Goal: Task Accomplishment & Management: Manage account settings

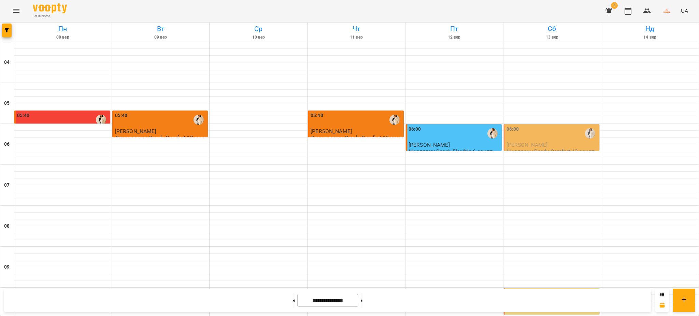
click at [537, 133] on div "06:00" at bounding box center [553, 134] width 92 height 16
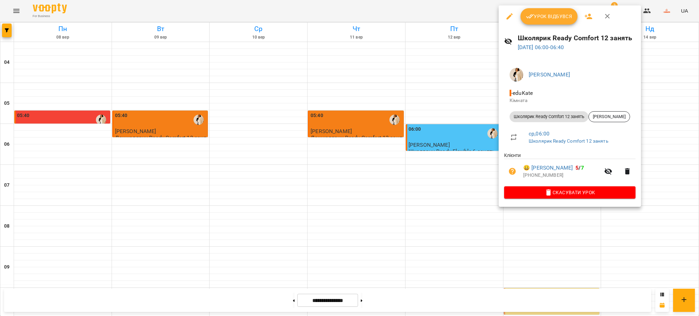
click at [541, 13] on span "Урок відбувся" at bounding box center [549, 16] width 46 height 8
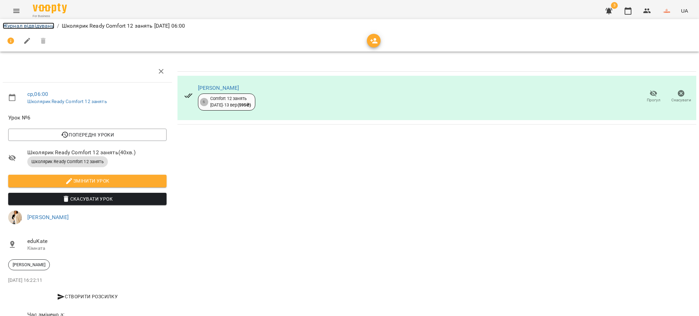
click at [48, 26] on link "Журнал відвідувань" at bounding box center [29, 26] width 52 height 6
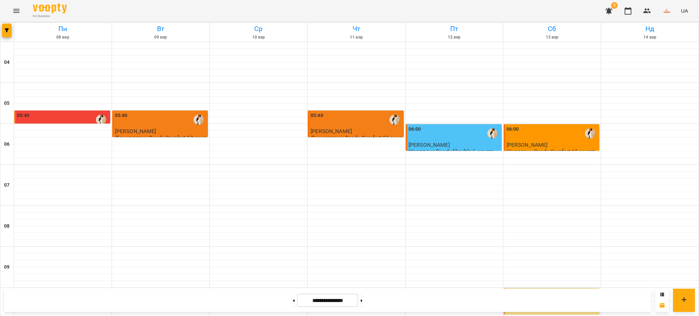
scroll to position [137, 0]
click at [551, 290] on div "10:00" at bounding box center [553, 298] width 92 height 16
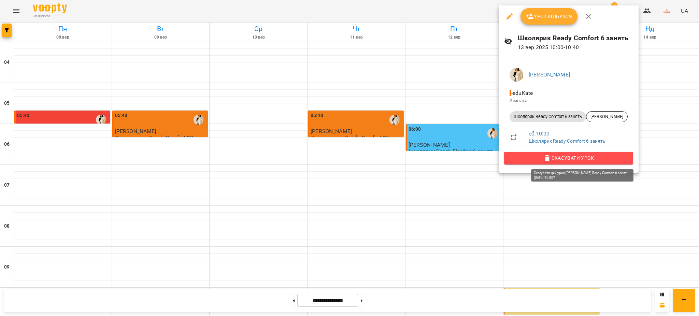
click at [550, 159] on span "Скасувати Урок" at bounding box center [569, 158] width 118 height 8
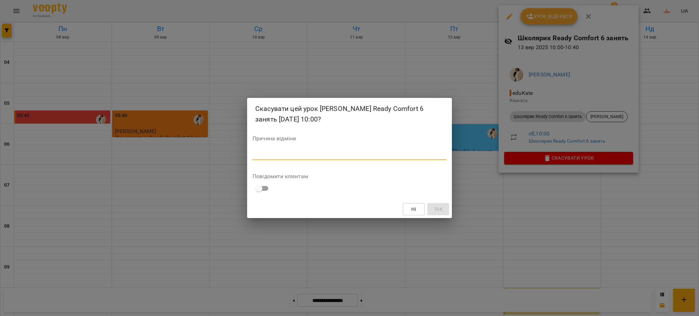
click at [326, 152] on textarea at bounding box center [350, 154] width 194 height 6
type textarea "*"
click at [438, 210] on span "Так" at bounding box center [438, 209] width 9 height 8
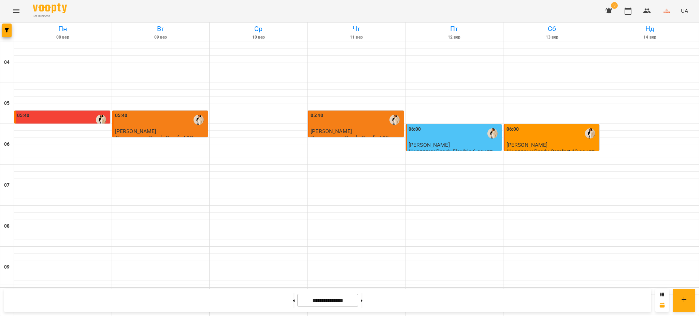
scroll to position [453, 0]
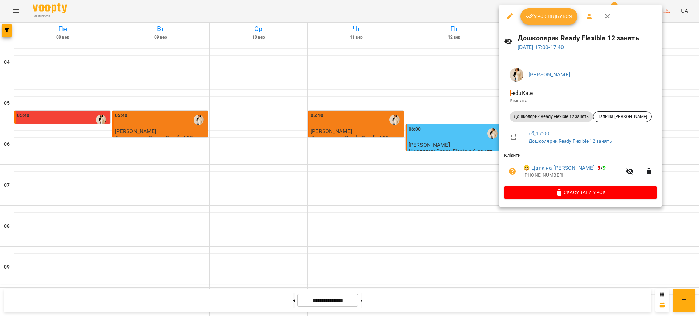
click at [537, 18] on span "Урок відбувся" at bounding box center [549, 16] width 46 height 8
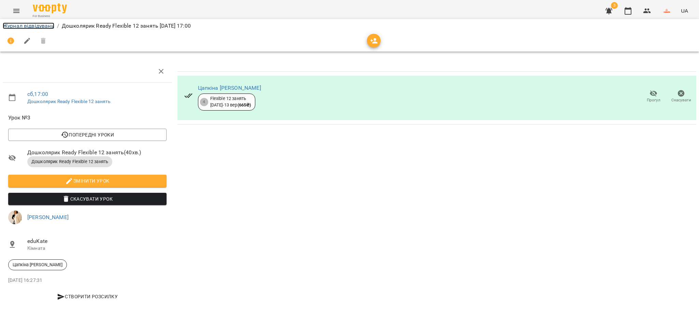
click at [42, 25] on link "Журнал відвідувань" at bounding box center [29, 26] width 52 height 6
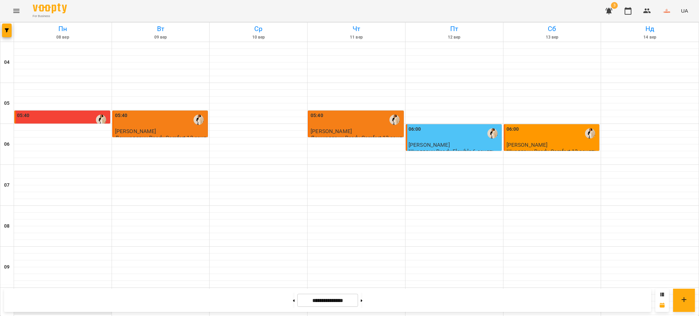
scroll to position [271, 0]
click at [14, 11] on icon "Menu" at bounding box center [16, 11] width 6 height 4
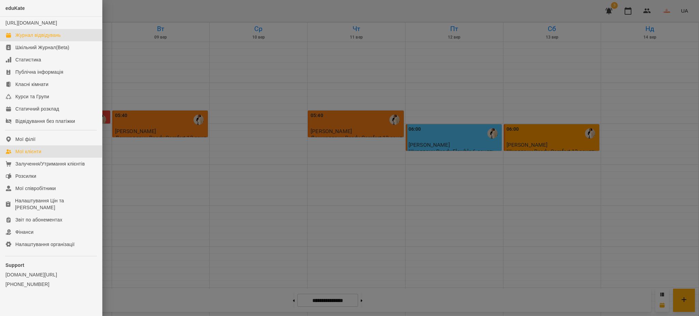
click at [36, 155] on div "Мої клієнти" at bounding box center [28, 151] width 26 height 7
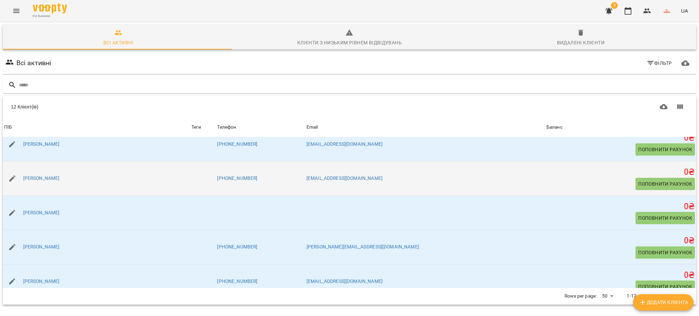
scroll to position [261, 0]
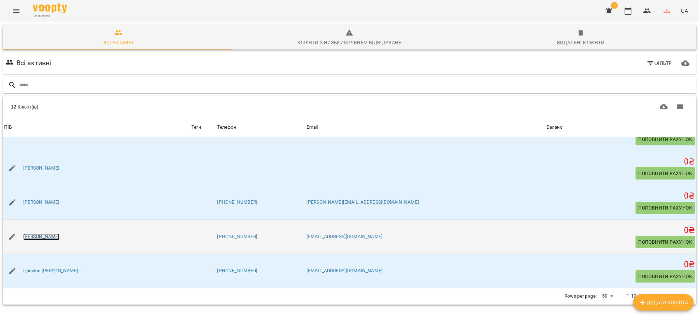
click at [60, 237] on link "[PERSON_NAME]" at bounding box center [41, 237] width 37 height 7
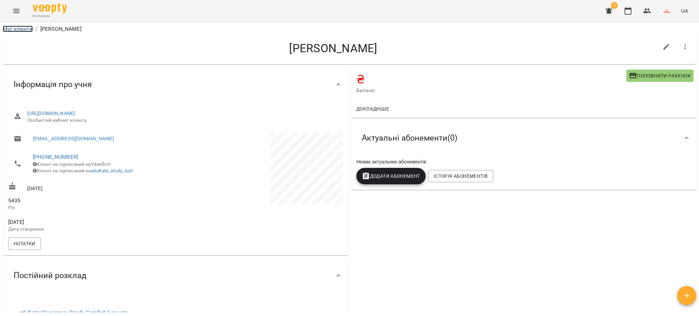
click at [25, 26] on link "Мої клієнти" at bounding box center [18, 29] width 30 height 6
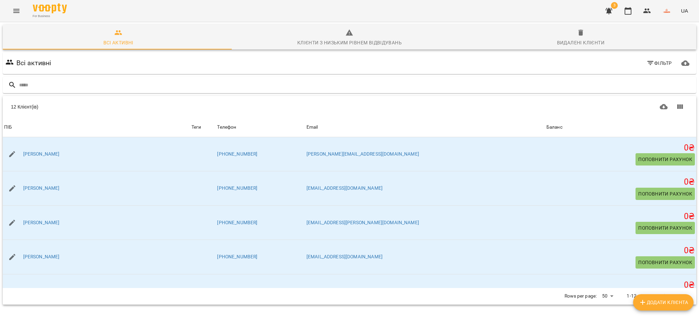
click at [613, 3] on span "3" at bounding box center [614, 5] width 7 height 7
click at [612, 8] on icon "button" at bounding box center [609, 11] width 8 height 8
click at [613, 10] on icon "button" at bounding box center [609, 11] width 7 height 6
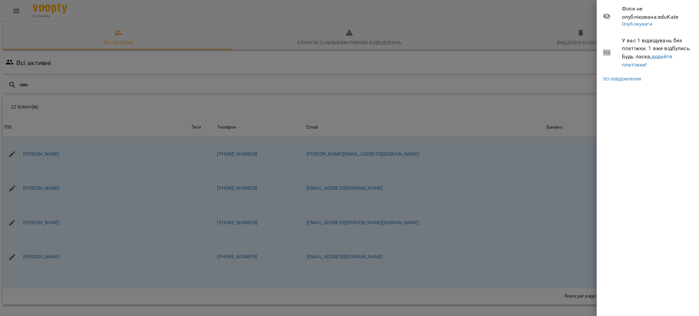
click at [635, 11] on span "Філія не опублікована : eduKate" at bounding box center [658, 13] width 72 height 16
click at [605, 13] on icon at bounding box center [607, 16] width 8 height 8
click at [640, 25] on link "Опублікувати" at bounding box center [637, 23] width 30 height 5
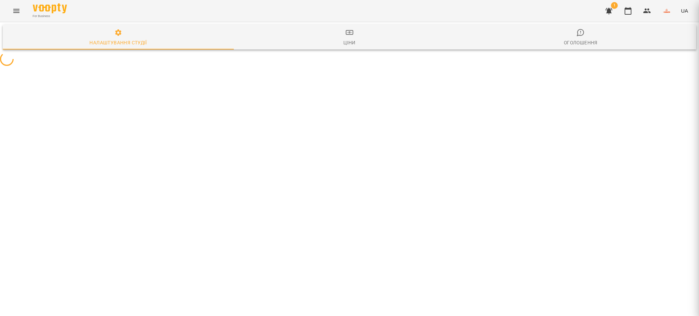
select select "**"
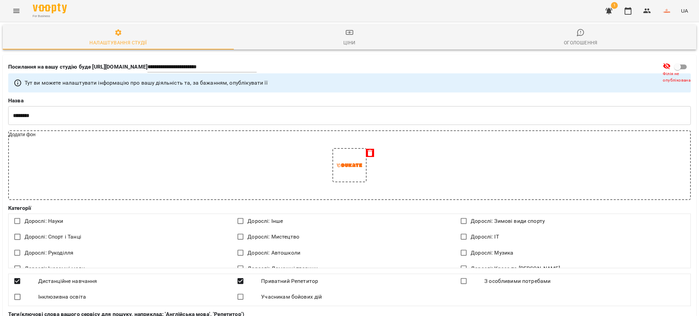
click at [612, 8] on span "1" at bounding box center [614, 5] width 7 height 7
click at [608, 8] on icon "button" at bounding box center [609, 11] width 7 height 6
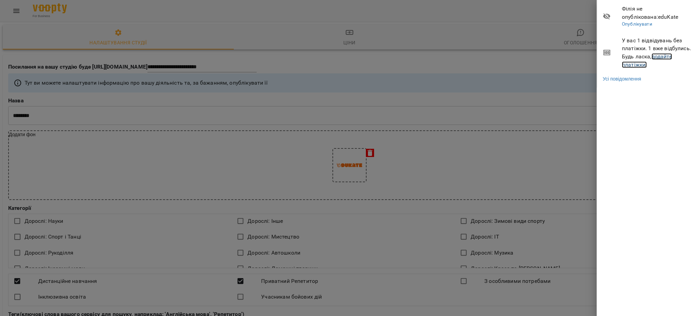
click at [660, 57] on link "додайте платіжки!" at bounding box center [647, 60] width 50 height 15
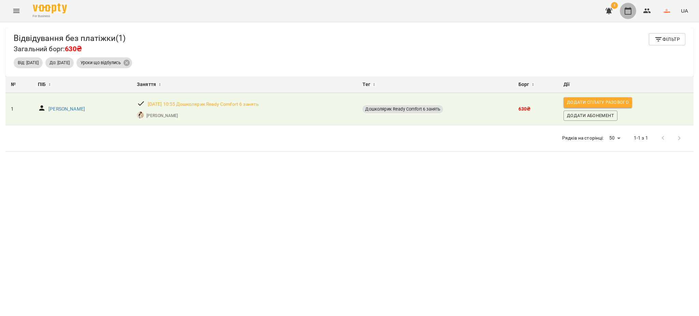
click at [633, 11] on button "button" at bounding box center [628, 11] width 16 height 16
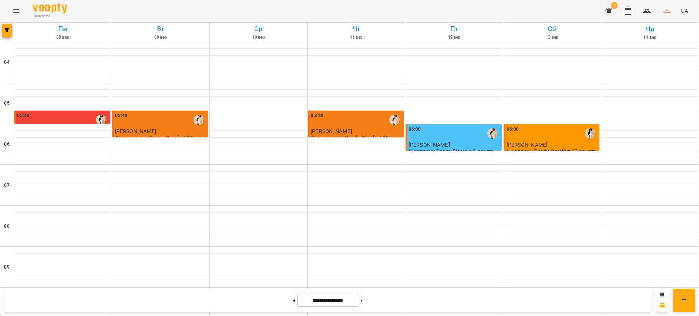
scroll to position [453, 0]
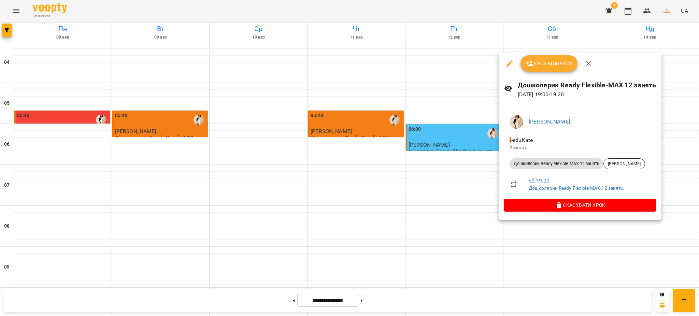
click at [538, 59] on span "Урок відбувся" at bounding box center [549, 63] width 46 height 8
